Goal: Information Seeking & Learning: Find specific page/section

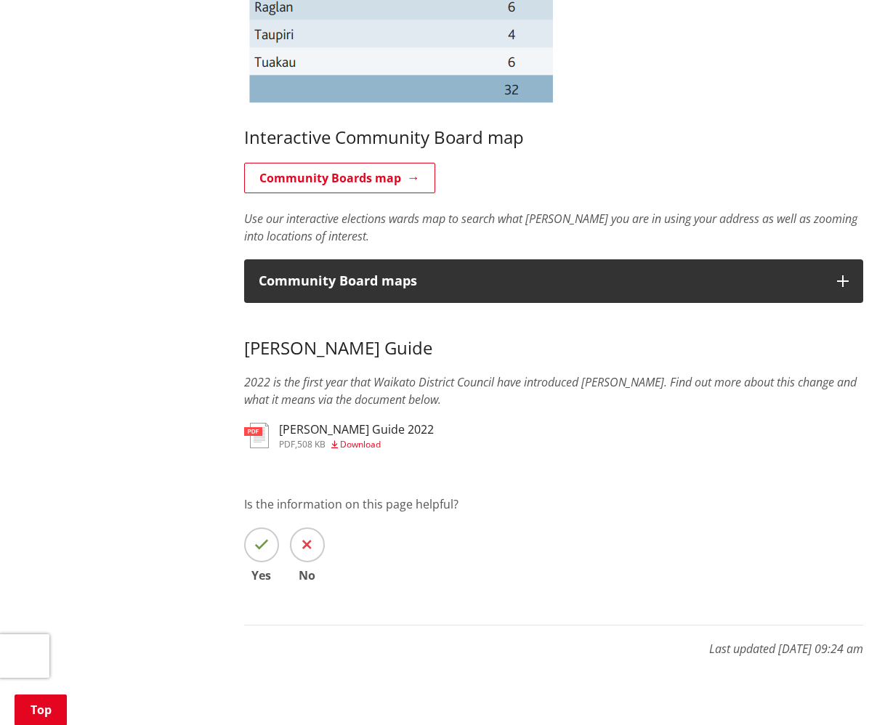
scroll to position [1114, 0]
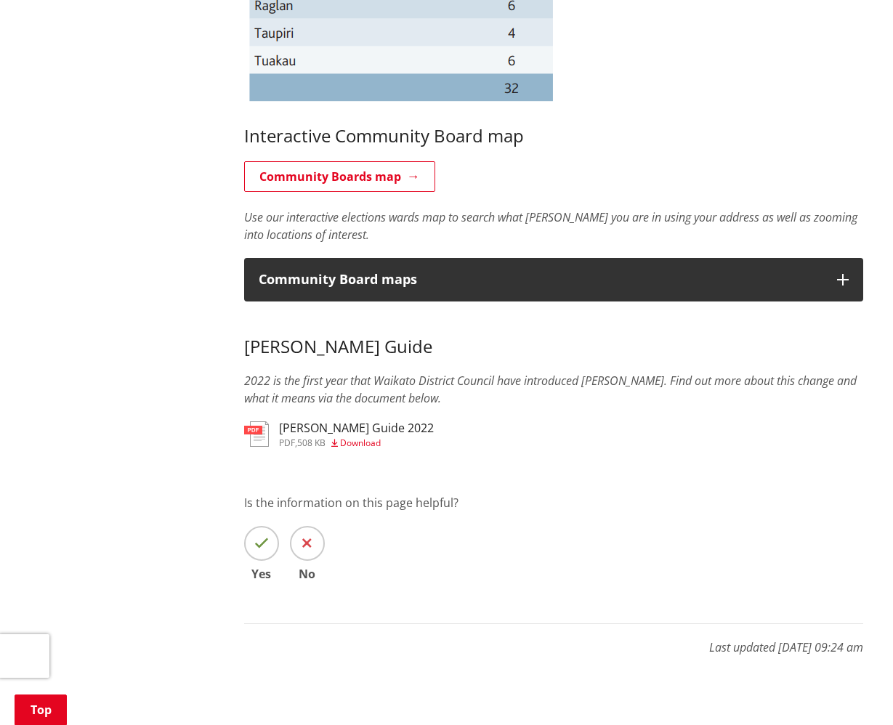
click at [267, 430] on img at bounding box center [256, 433] width 25 height 25
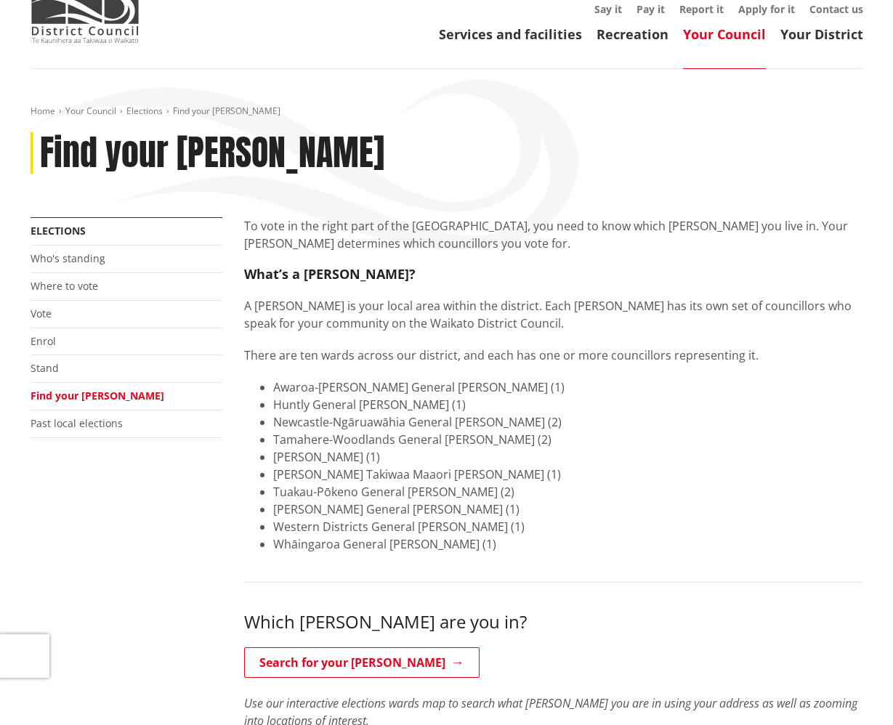
scroll to position [76, 0]
click at [74, 262] on link "Who's standing" at bounding box center [68, 259] width 75 height 14
click at [701, 31] on link "Your Council" at bounding box center [724, 34] width 83 height 17
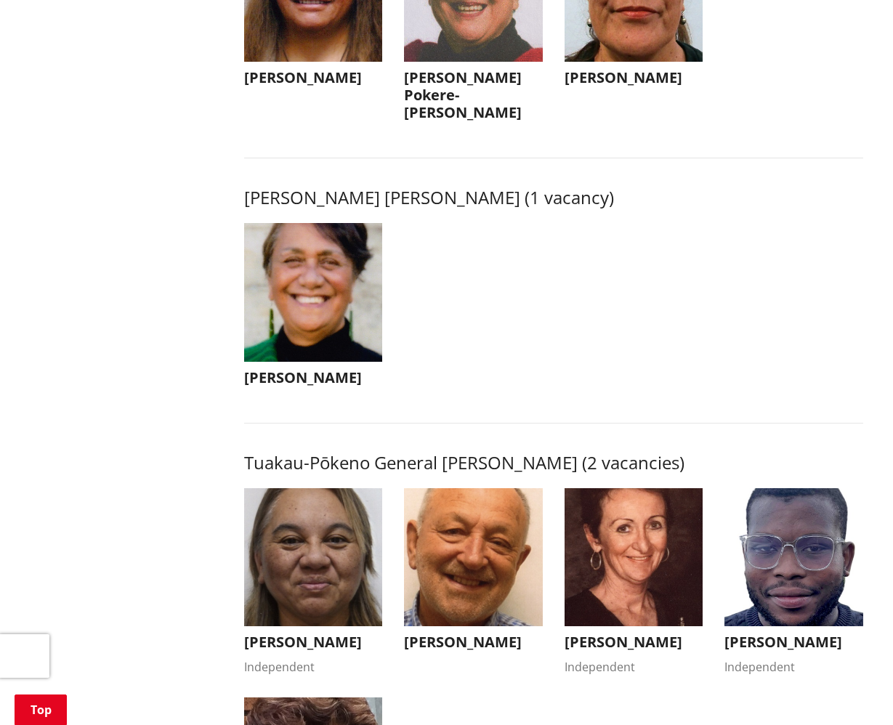
scroll to position [2107, 0]
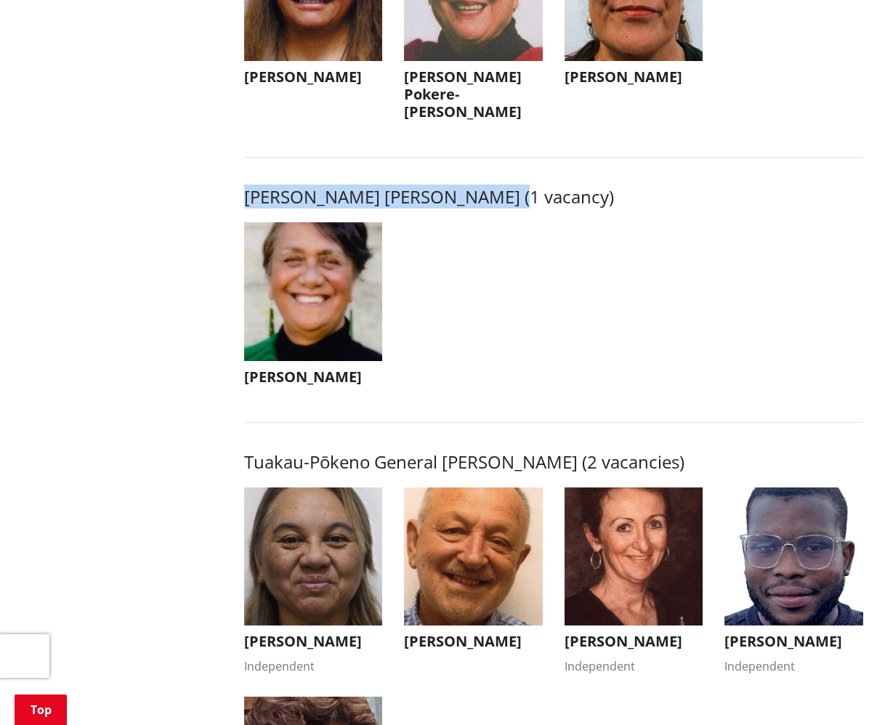
drag, startPoint x: 246, startPoint y: 193, endPoint x: 504, endPoint y: 195, distance: 257.9
click at [504, 195] on h3 "[PERSON_NAME] [PERSON_NAME] (1 vacancy)" at bounding box center [553, 197] width 619 height 21
copy h3 "[PERSON_NAME] Takiwaa [PERSON_NAME]"
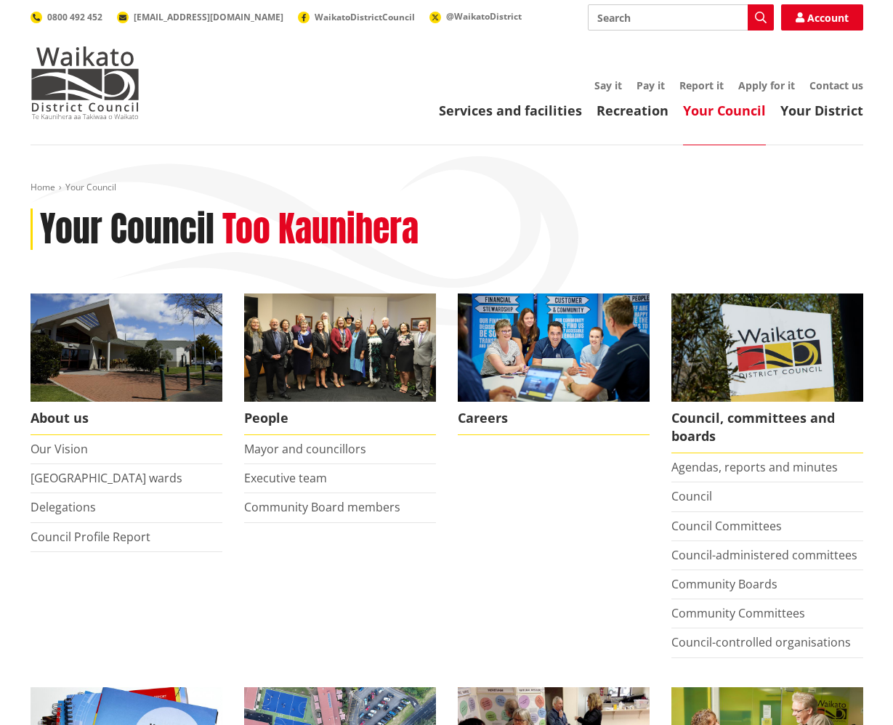
click at [656, 17] on input "Search" at bounding box center [681, 17] width 186 height 26
type input "[PERSON_NAME] maps"
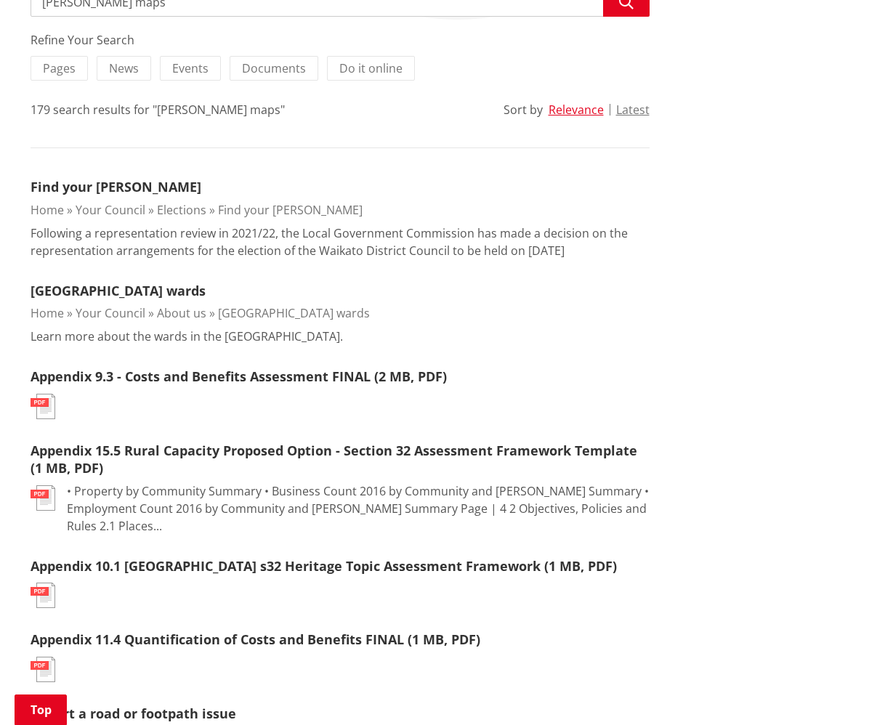
scroll to position [312, 0]
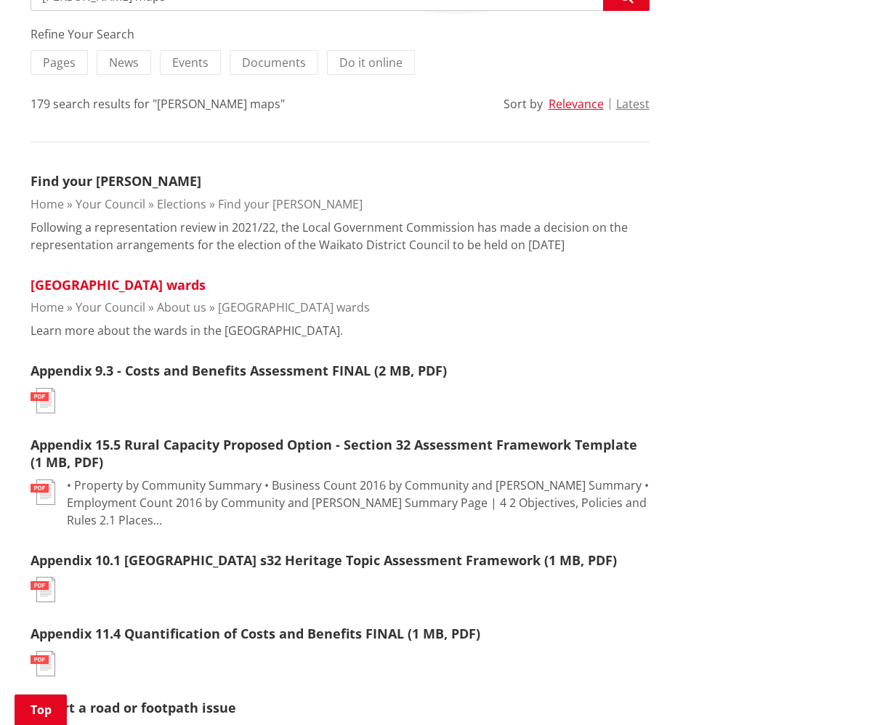
click at [157, 286] on link "Waikato district wards" at bounding box center [118, 284] width 175 height 17
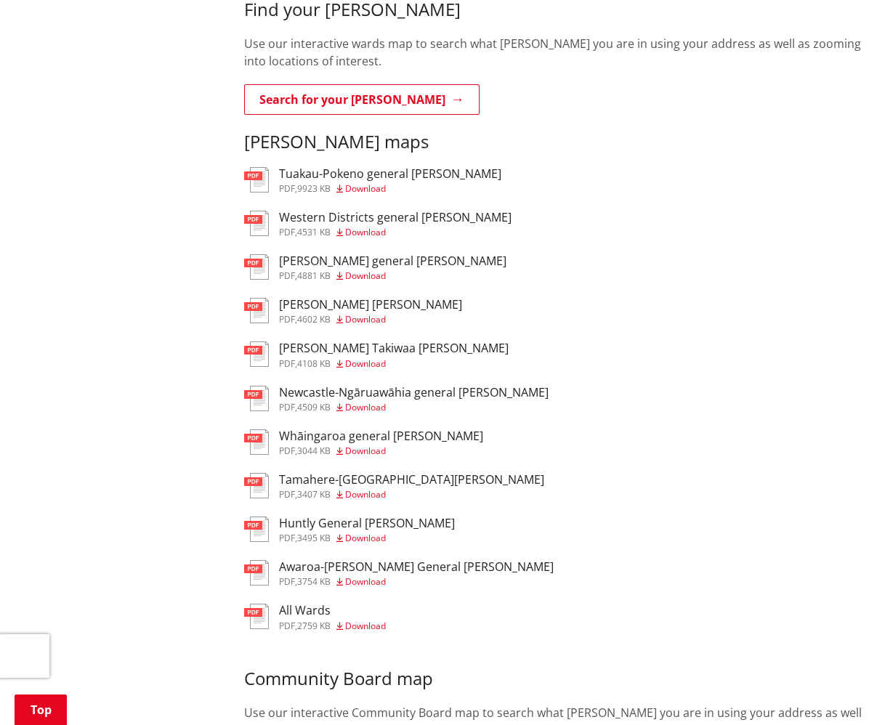
scroll to position [535, 0]
click at [361, 357] on span "Download" at bounding box center [365, 363] width 41 height 12
